Goal: Information Seeking & Learning: Learn about a topic

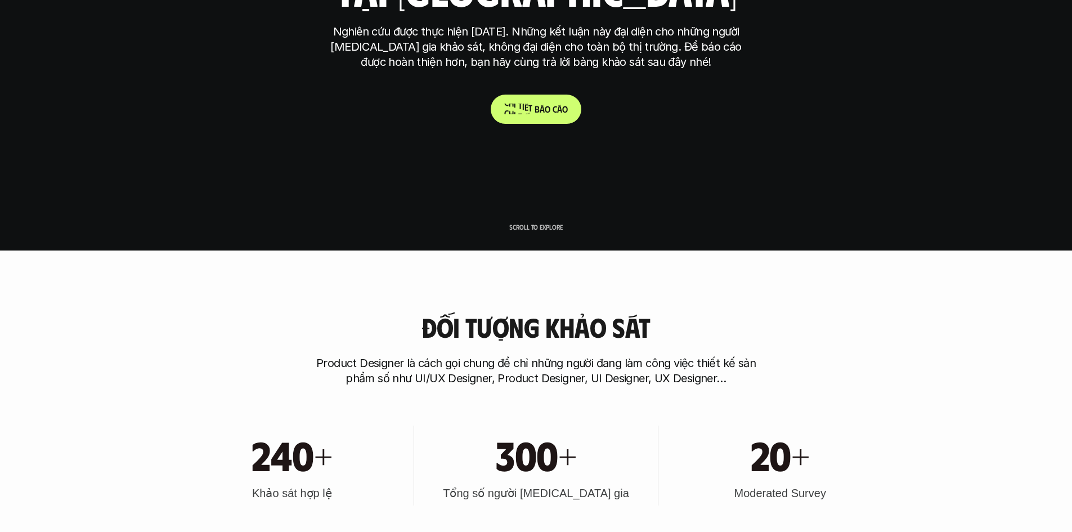
click at [558, 101] on link "C h i t i ế t b á o c á o" at bounding box center [536, 109] width 91 height 29
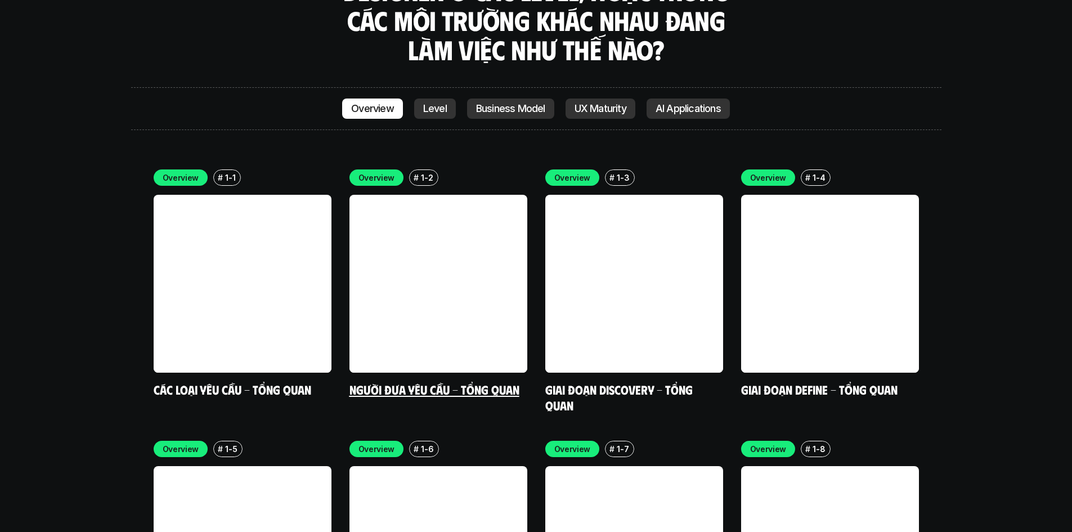
scroll to position [3245, 0]
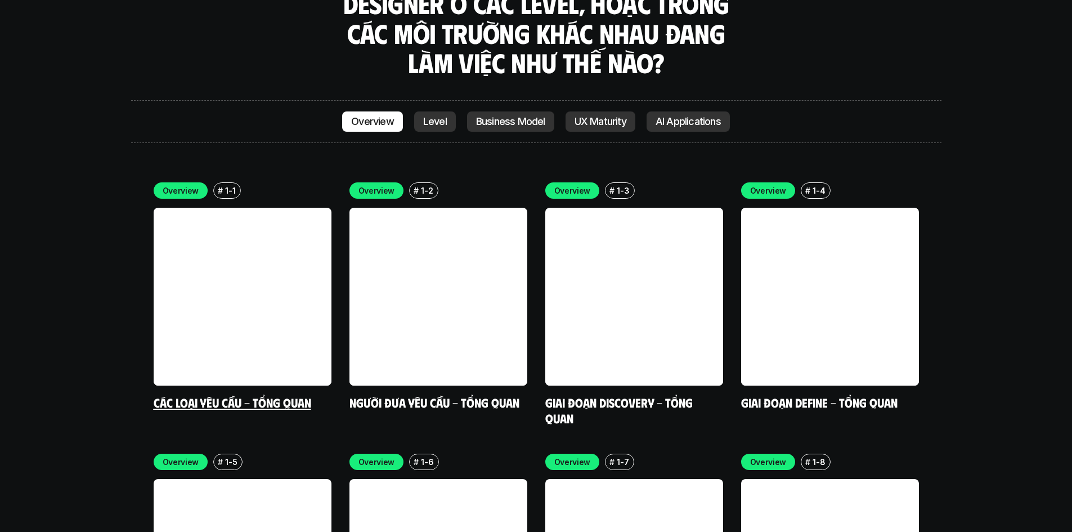
click at [246, 208] on link at bounding box center [243, 297] width 178 height 178
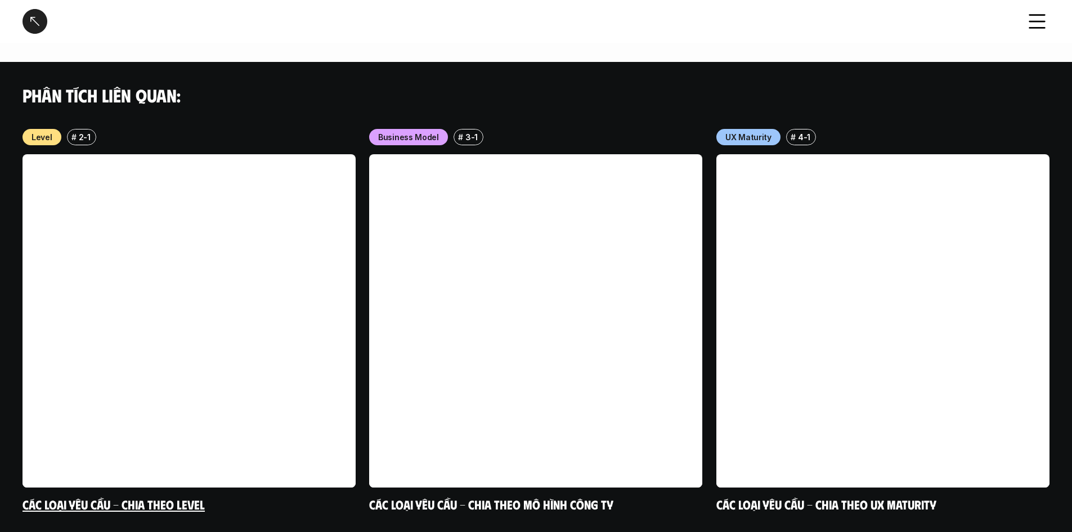
scroll to position [1069, 0]
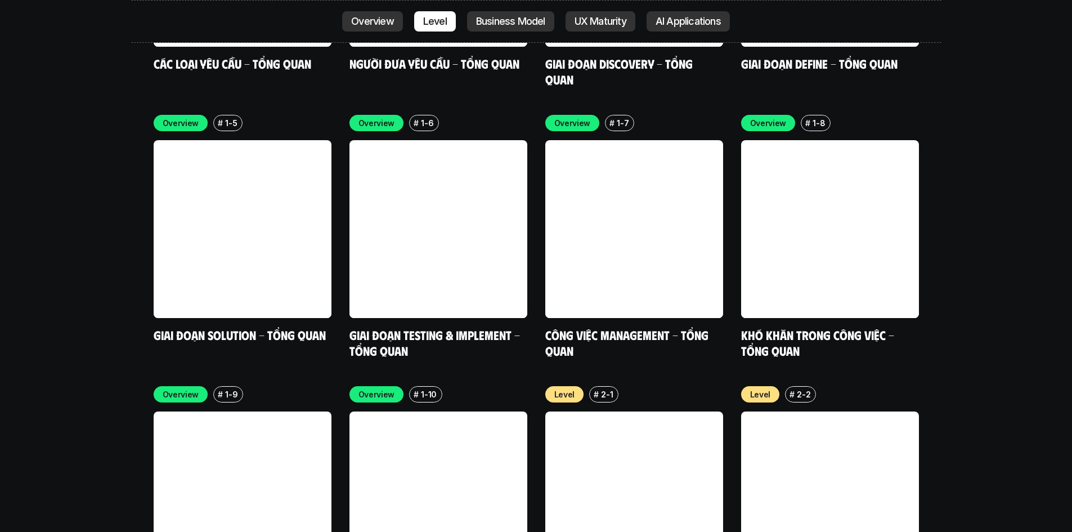
scroll to position [3583, 0]
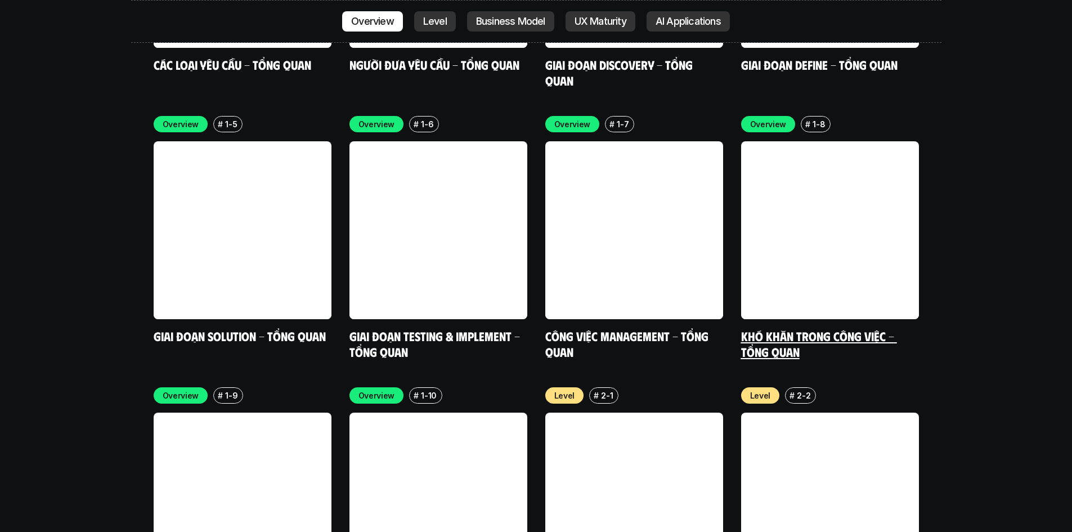
click at [825, 141] on link at bounding box center [830, 230] width 178 height 178
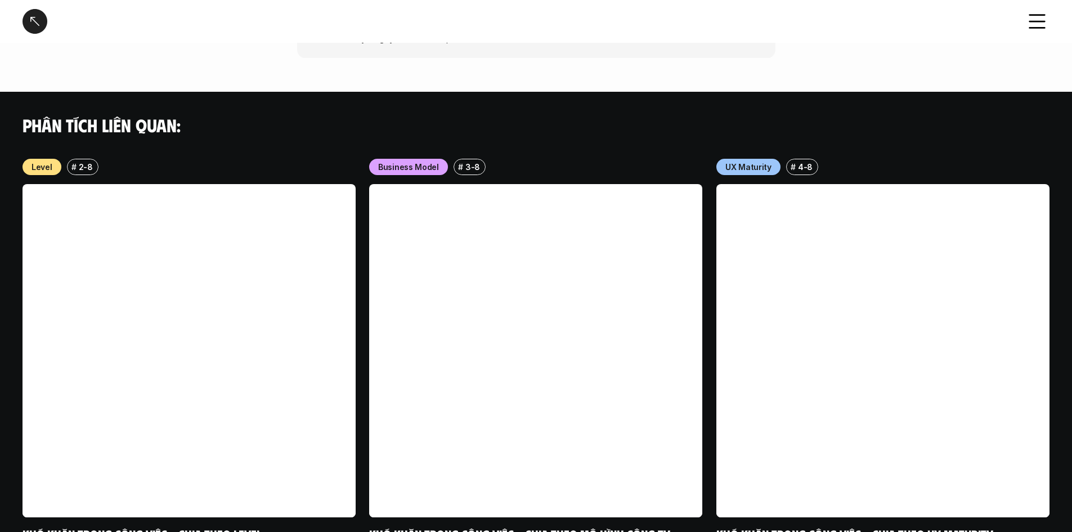
scroll to position [1169, 0]
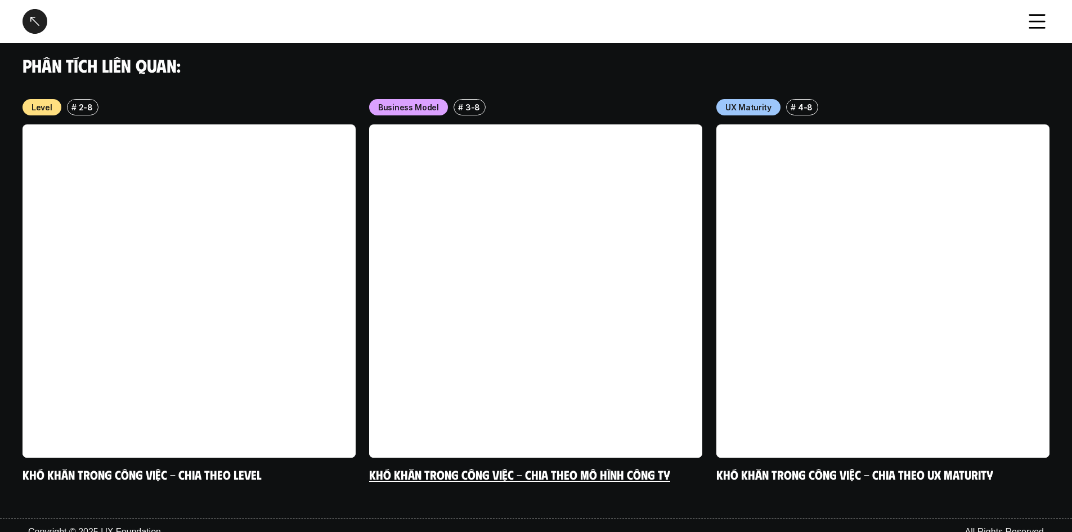
click at [558, 244] on link at bounding box center [535, 290] width 333 height 333
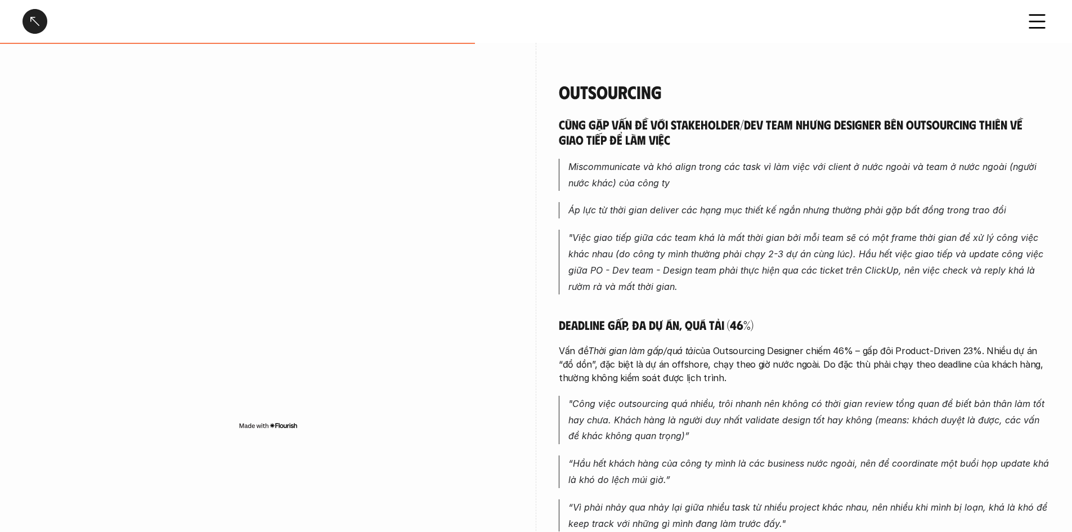
scroll to position [1238, 0]
